Goal: Check status: Check status

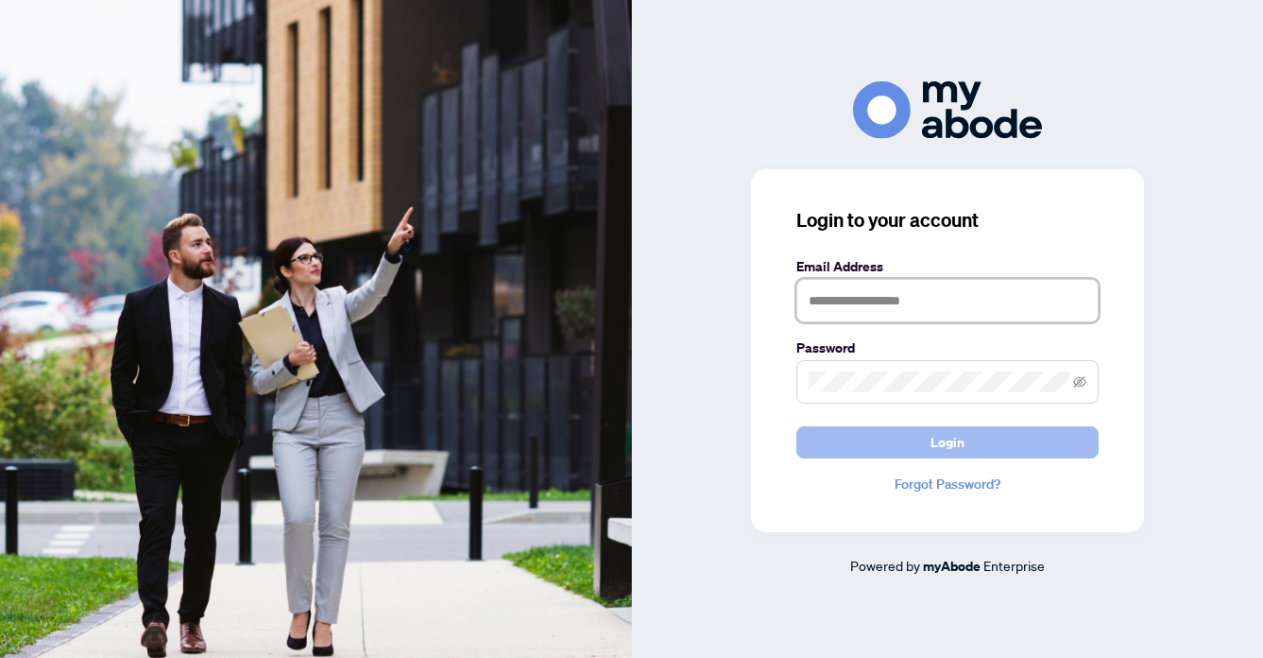
type input "**********"
click at [1021, 450] on button "Login" at bounding box center [947, 442] width 302 height 32
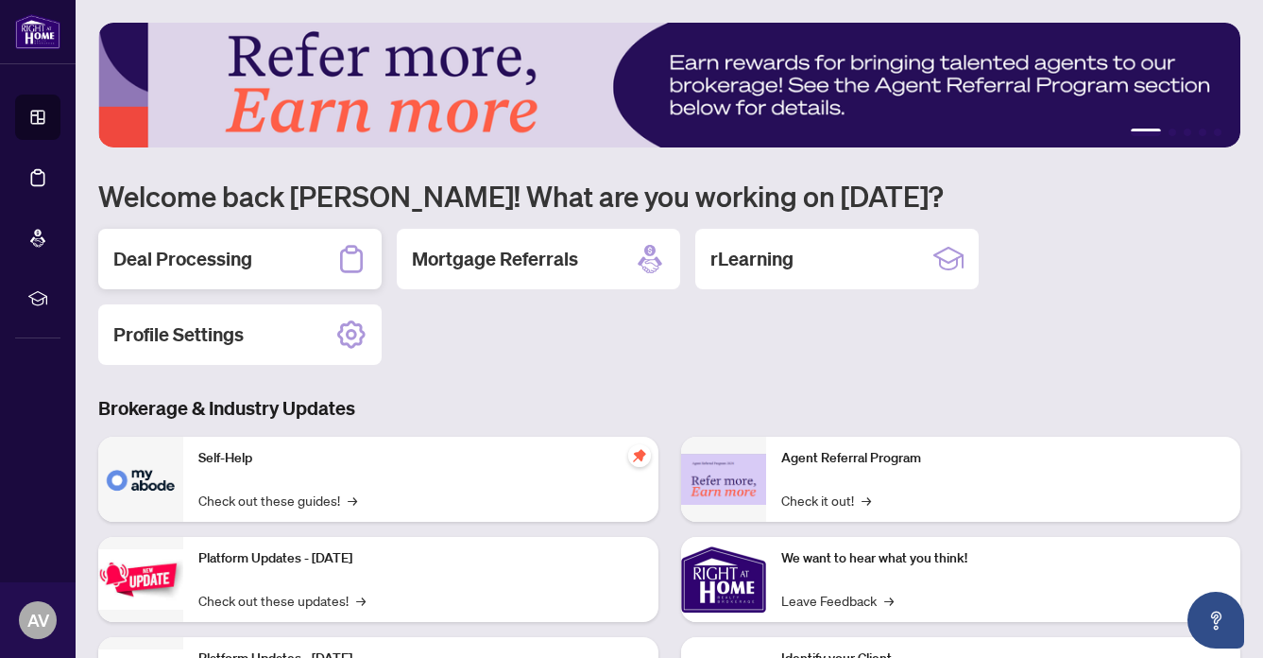
click at [184, 254] on h2 "Deal Processing" at bounding box center [182, 259] width 139 height 26
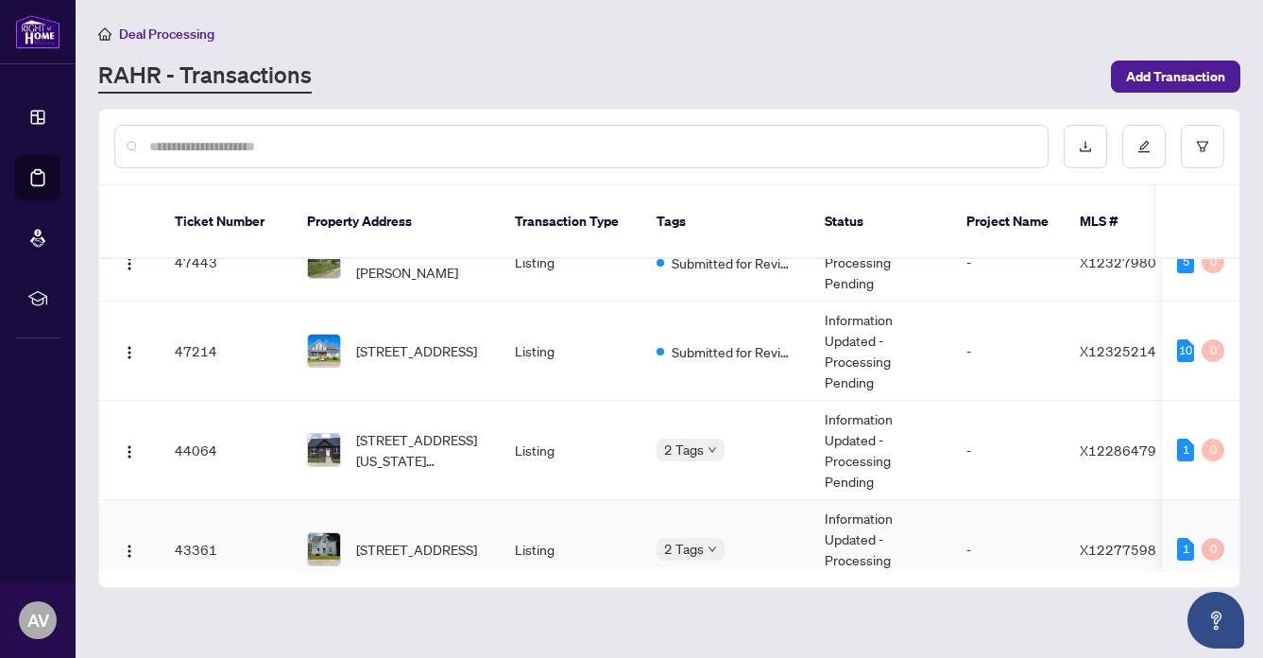
scroll to position [555, 0]
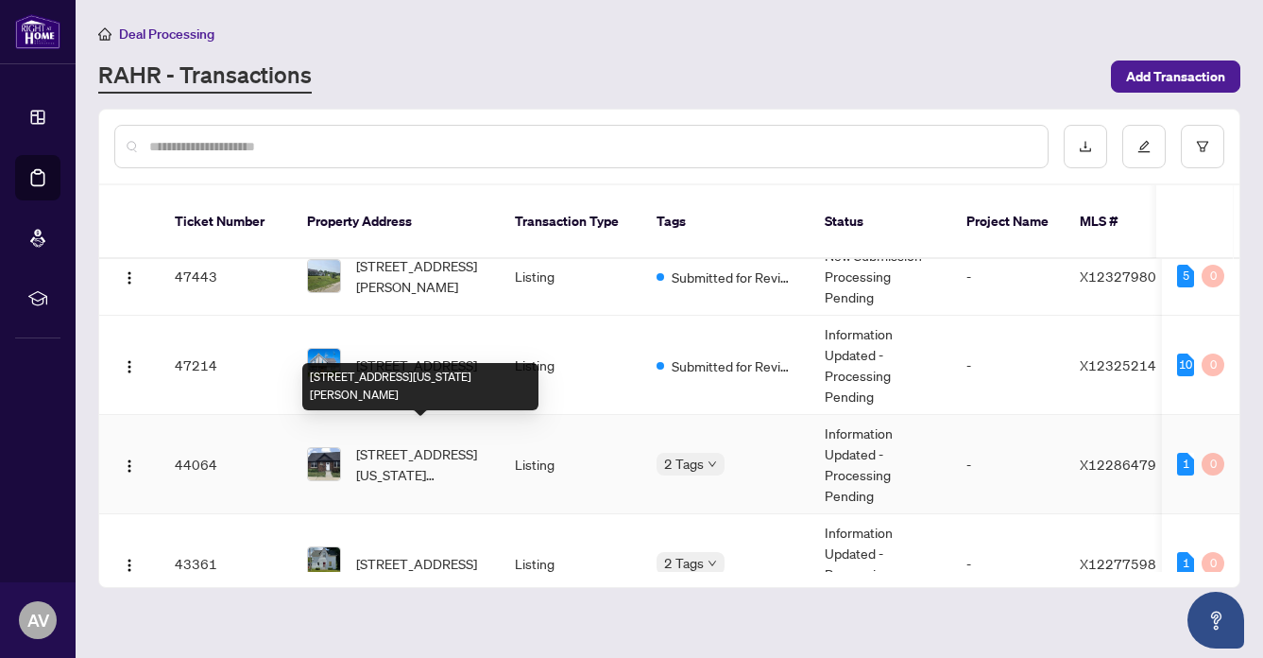
click at [445, 443] on span "[STREET_ADDRESS][US_STATE][PERSON_NAME]" at bounding box center [420, 464] width 128 height 42
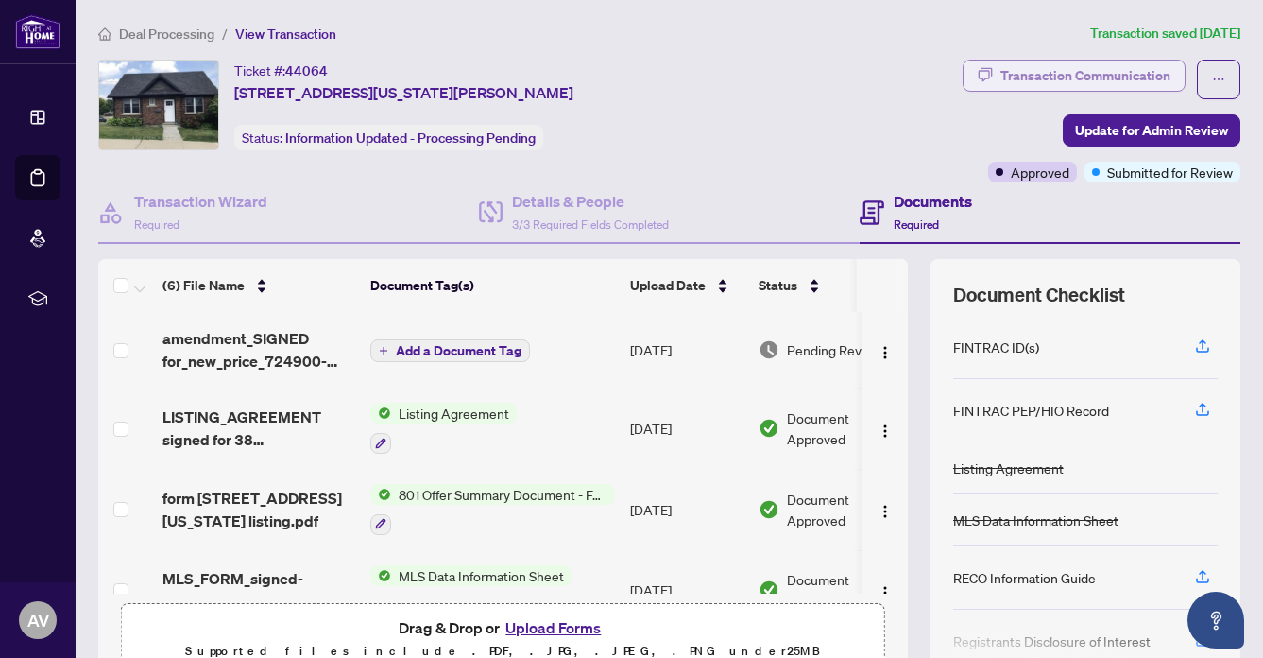
click at [1079, 60] on div "Transaction Communication" at bounding box center [1085, 75] width 170 height 30
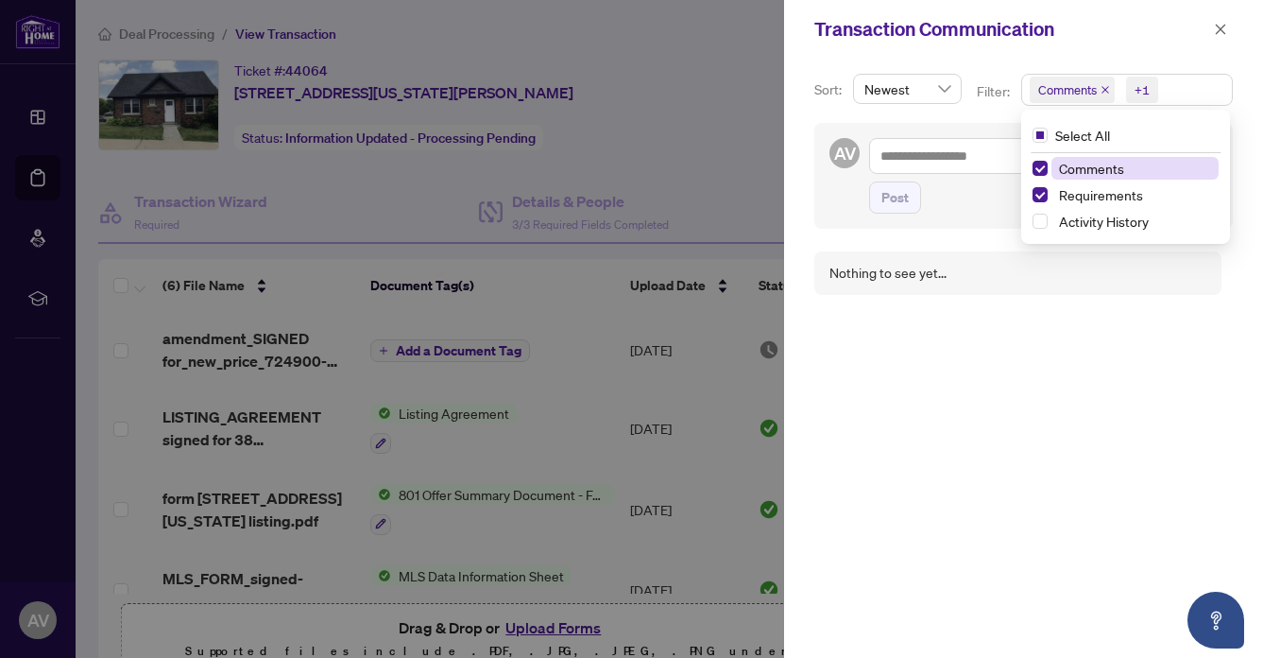
click at [1094, 82] on span "Comments" at bounding box center [1067, 89] width 59 height 19
click at [1085, 193] on span "Requirements" at bounding box center [1101, 194] width 84 height 17
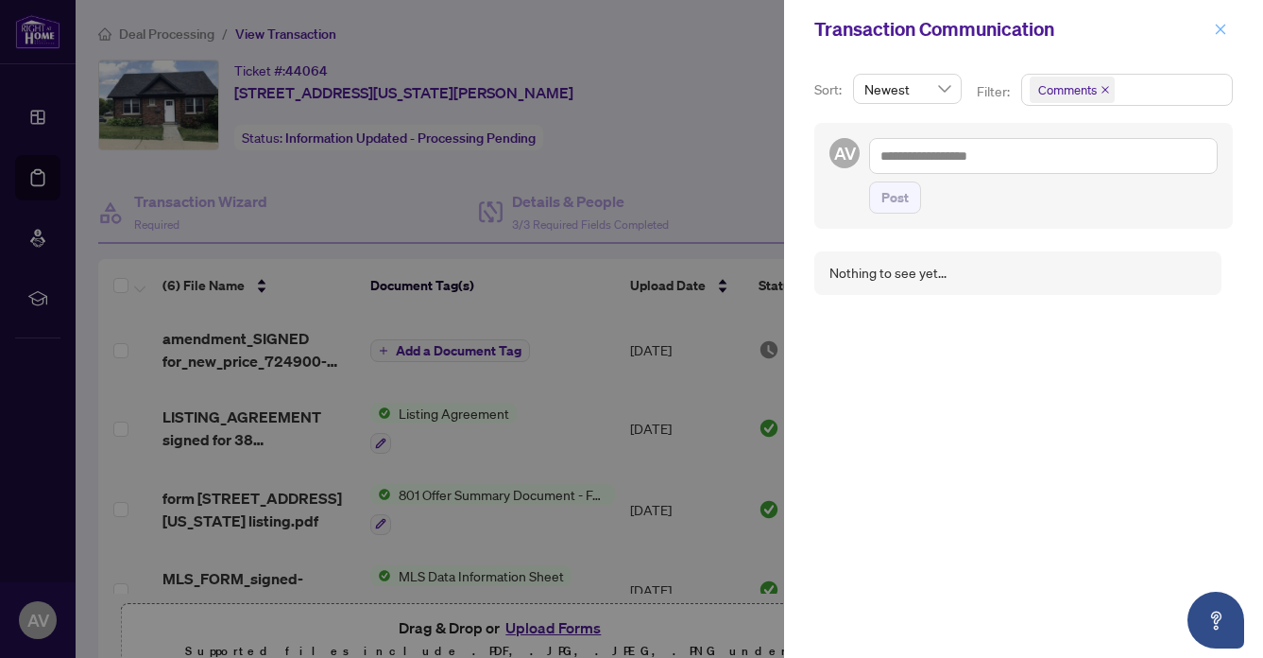
click at [1217, 24] on icon "close" at bounding box center [1220, 29] width 13 height 13
